Goal: Task Accomplishment & Management: Complete application form

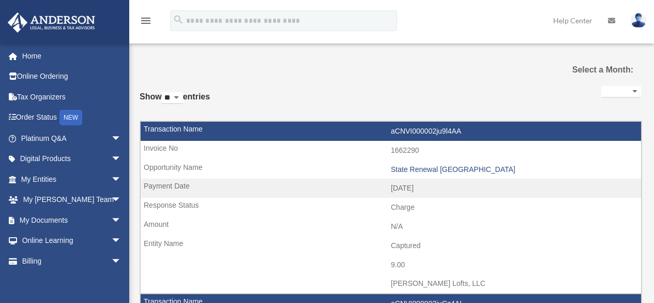
select select
click at [112, 158] on span "arrow_drop_down" at bounding box center [121, 158] width 21 height 21
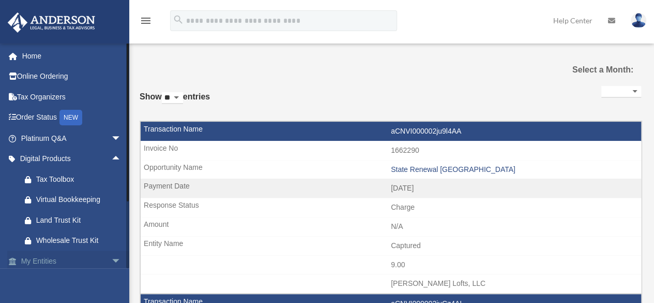
click at [111, 260] on span "arrow_drop_down" at bounding box center [121, 260] width 21 height 21
click at [56, 77] on link "Online Ordering" at bounding box center [72, 76] width 130 height 21
click at [55, 74] on link "Online Ordering" at bounding box center [72, 76] width 130 height 21
click at [56, 79] on link "Online Ordering" at bounding box center [72, 76] width 130 height 21
click at [56, 78] on link "Online Ordering" at bounding box center [72, 76] width 130 height 21
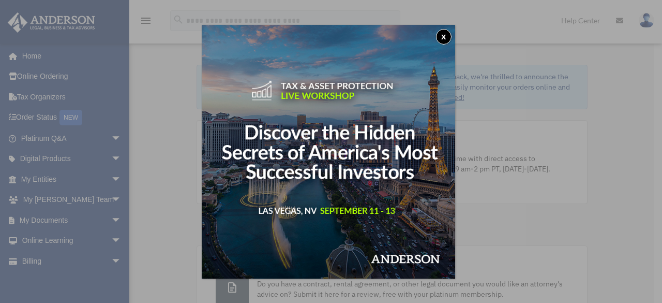
click at [448, 38] on button "x" at bounding box center [444, 37] width 16 height 16
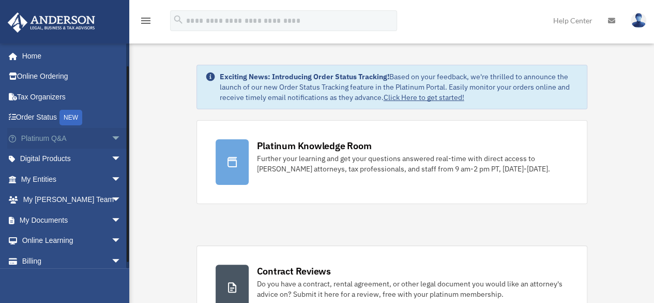
scroll to position [25, 0]
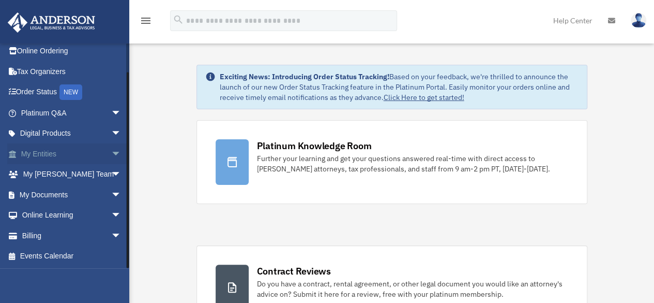
click at [111, 152] on span "arrow_drop_down" at bounding box center [121, 153] width 21 height 21
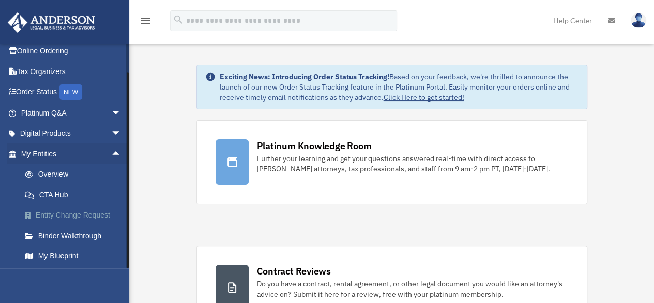
click at [84, 214] on link "Entity Change Request" at bounding box center [75, 215] width 123 height 21
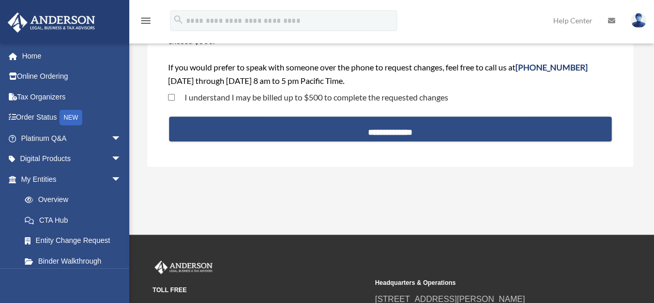
scroll to position [136, 0]
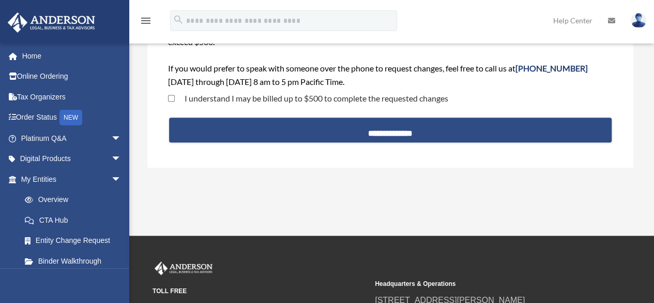
click at [320, 93] on span "I understand I may be billed up to $500 to complete the requested changes" at bounding box center [308, 99] width 280 height 18
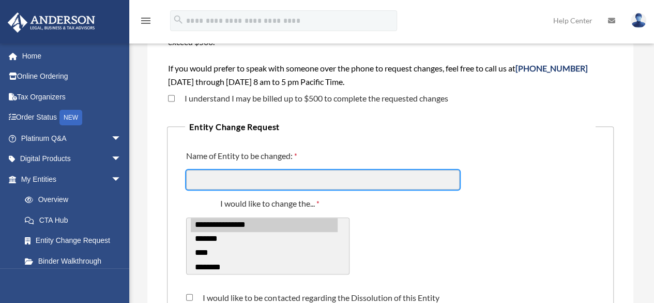
click at [270, 178] on input "Name of Entity to be changed:" at bounding box center [323, 180] width 274 height 20
click at [308, 178] on input "Name of Entity to be changed:" at bounding box center [323, 180] width 274 height 20
type input "*"
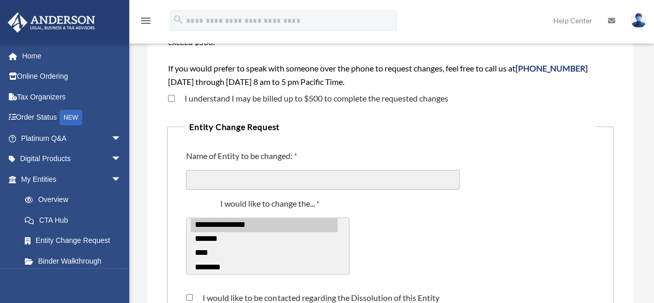
click at [448, 245] on div "**********" at bounding box center [390, 239] width 411 height 98
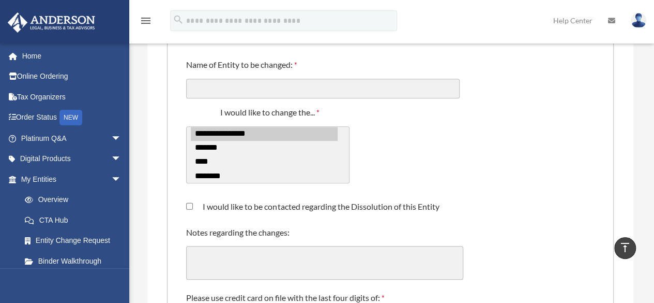
scroll to position [227, 0]
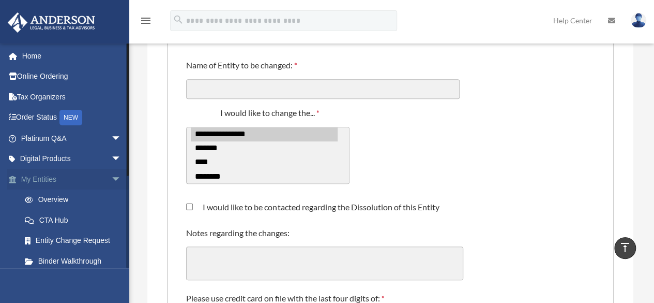
click at [64, 178] on link "My Entities arrow_drop_down" at bounding box center [72, 179] width 130 height 21
click at [111, 176] on span "arrow_drop_down" at bounding box center [121, 179] width 21 height 21
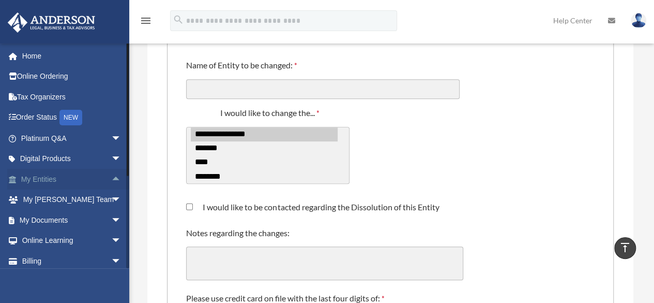
click at [111, 176] on span "arrow_drop_up" at bounding box center [121, 179] width 21 height 21
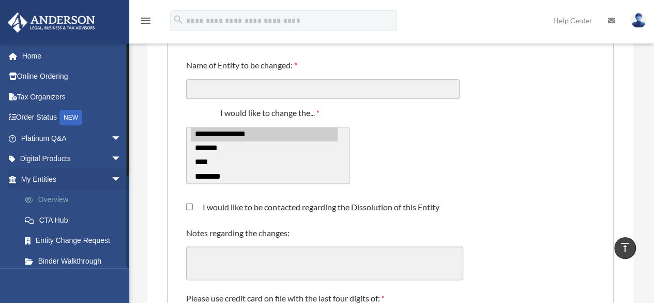
click at [55, 195] on link "Overview" at bounding box center [75, 199] width 123 height 21
click at [62, 197] on link "Overview" at bounding box center [75, 199] width 123 height 21
click at [80, 198] on link "Overview" at bounding box center [75, 199] width 123 height 21
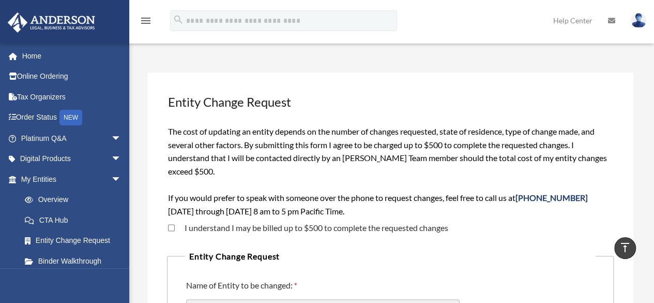
scroll to position [0, 0]
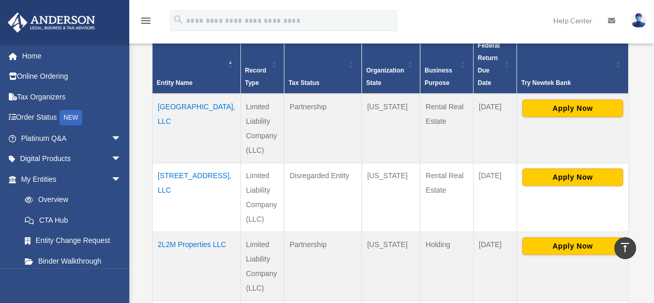
scroll to position [234, 0]
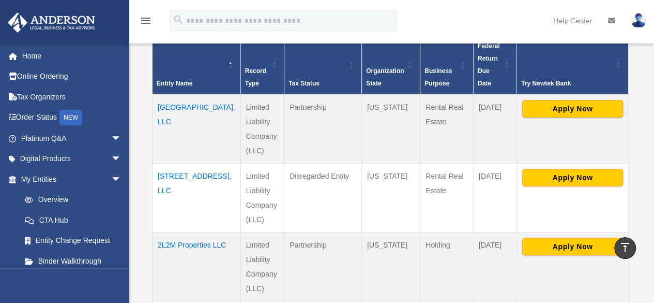
click at [177, 95] on td "1481 5th Ave Troy NY, LLC" at bounding box center [197, 128] width 88 height 69
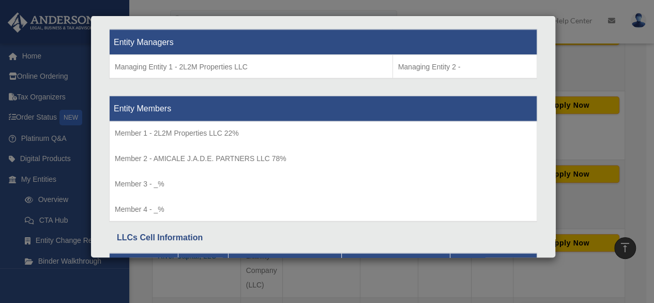
scroll to position [954, 0]
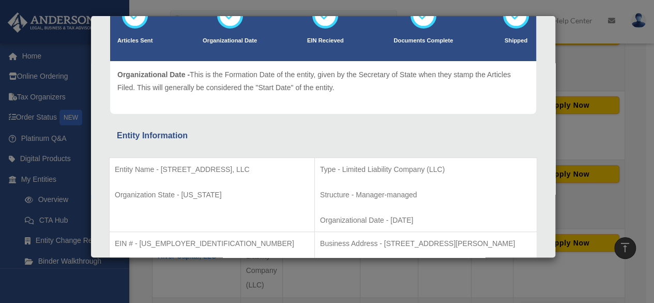
scroll to position [0, 0]
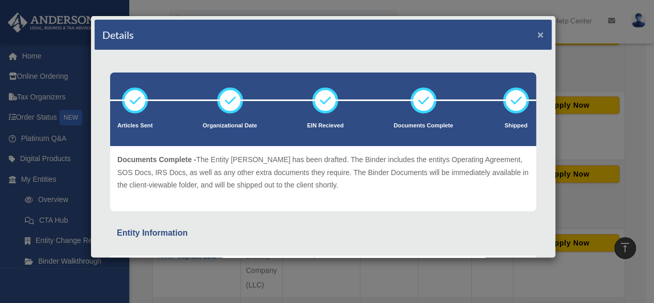
click at [538, 36] on button "×" at bounding box center [541, 34] width 7 height 11
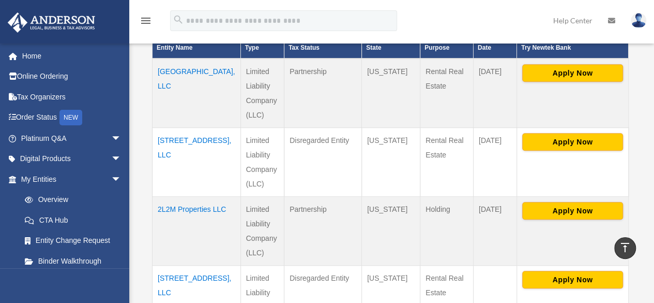
scroll to position [274, 0]
